Goal: Task Accomplishment & Management: Complete application form

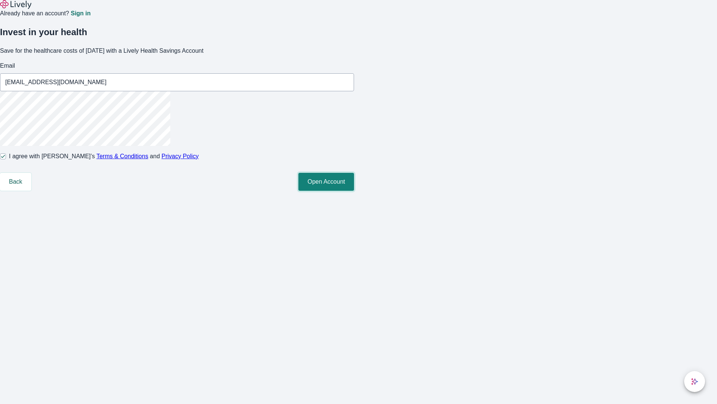
click at [354, 191] on button "Open Account" at bounding box center [327, 182] width 56 height 18
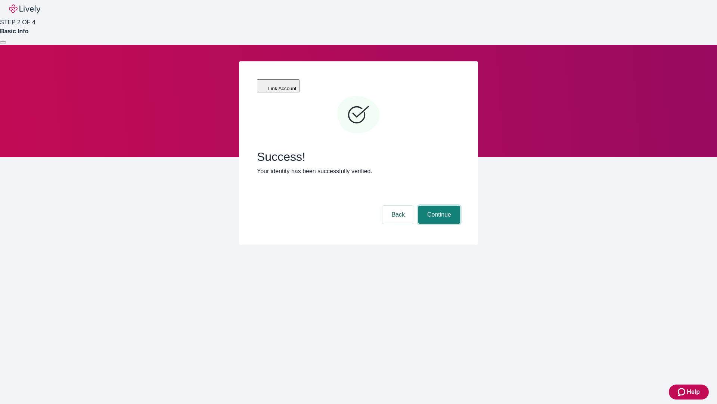
click at [438, 205] on button "Continue" at bounding box center [439, 214] width 42 height 18
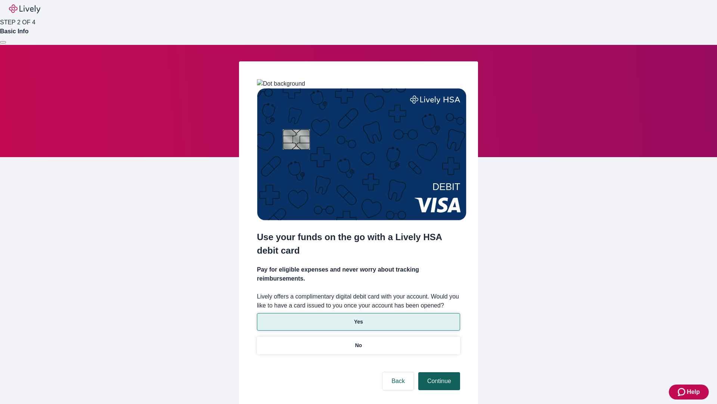
click at [358, 318] on p "Yes" at bounding box center [358, 322] width 9 height 8
click at [438, 372] on button "Continue" at bounding box center [439, 381] width 42 height 18
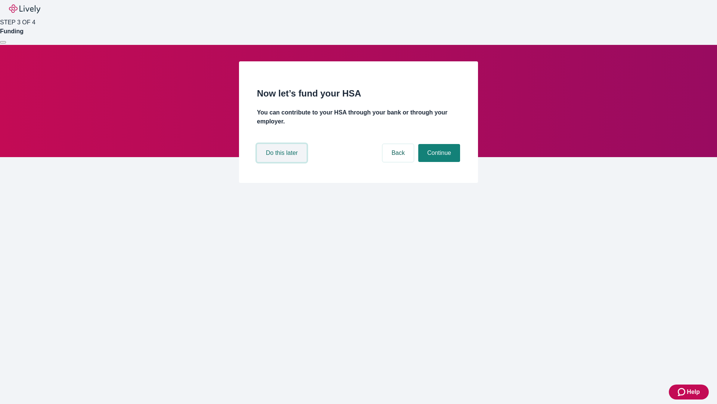
click at [283, 162] on button "Do this later" at bounding box center [282, 153] width 50 height 18
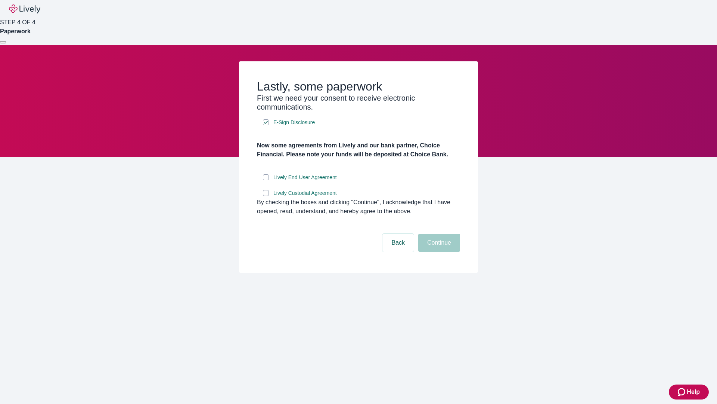
click at [266, 180] on input "Lively End User Agreement" at bounding box center [266, 177] width 6 height 6
checkbox input "true"
click at [266, 196] on input "Lively Custodial Agreement" at bounding box center [266, 193] width 6 height 6
checkbox input "true"
click at [438, 251] on button "Continue" at bounding box center [439, 243] width 42 height 18
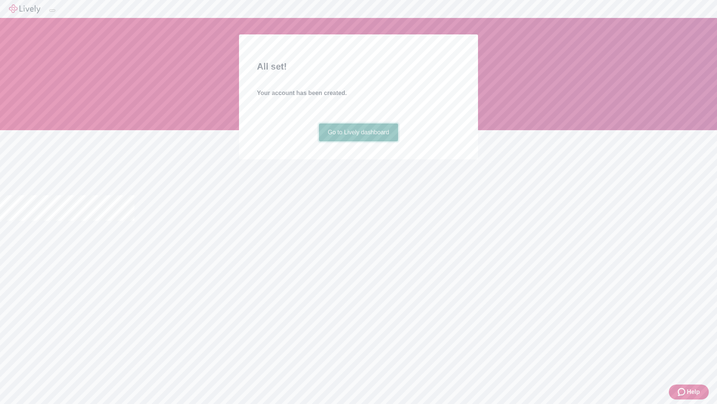
click at [358, 141] on link "Go to Lively dashboard" at bounding box center [359, 132] width 80 height 18
